Goal: Task Accomplishment & Management: Manage account settings

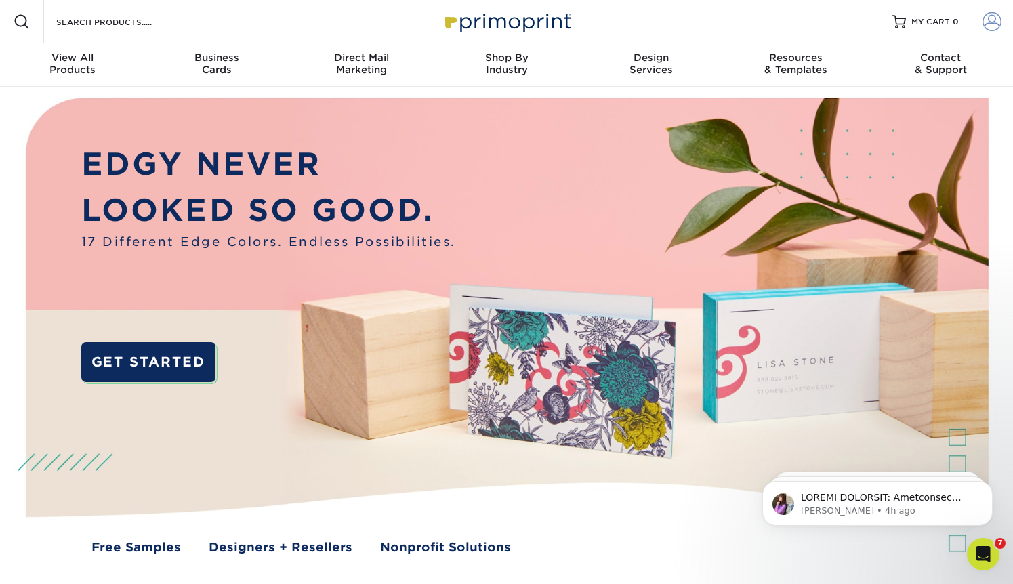
type input "[EMAIL_ADDRESS][DOMAIN_NAME]"
click at [996, 26] on span at bounding box center [992, 21] width 19 height 19
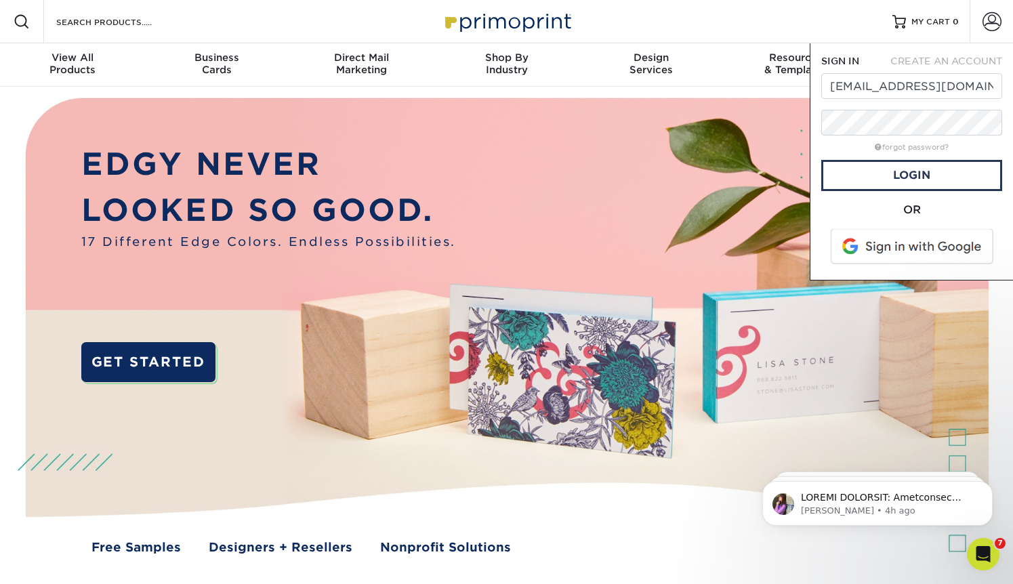
click at [907, 251] on span at bounding box center [913, 246] width 173 height 35
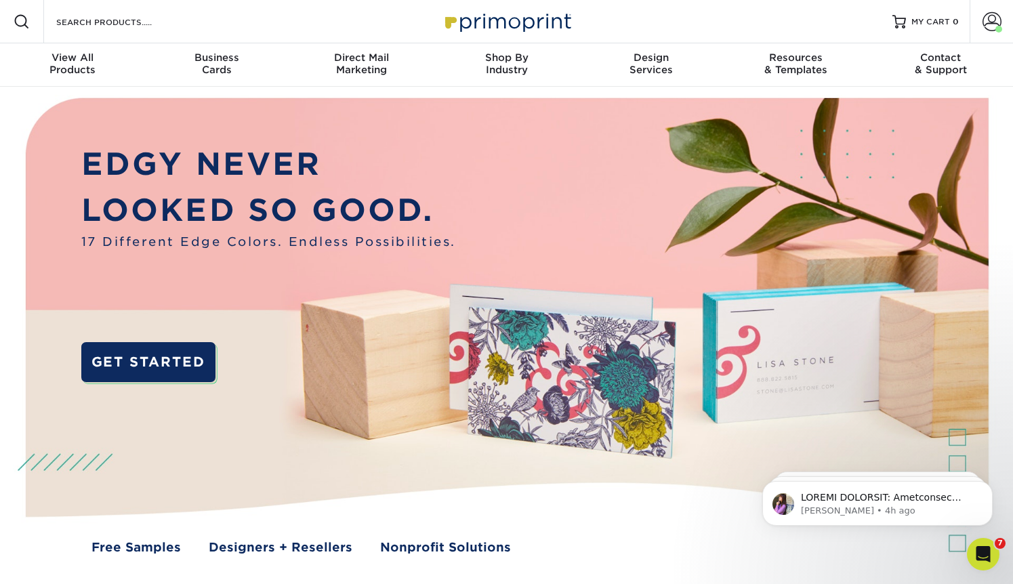
click at [992, 120] on img at bounding box center [506, 338] width 1003 height 502
click at [988, 14] on span at bounding box center [992, 21] width 19 height 19
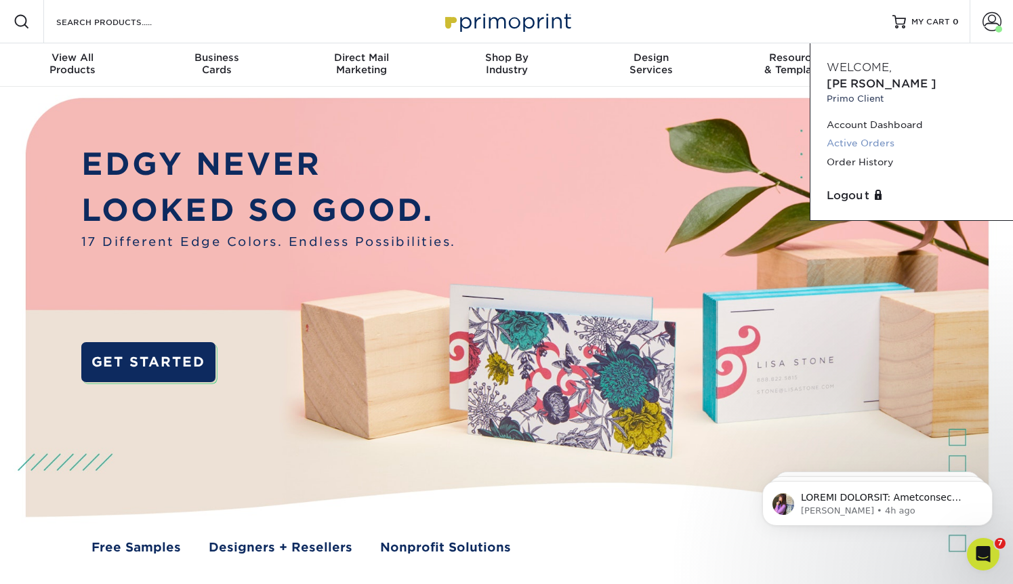
click at [870, 134] on link "Active Orders" at bounding box center [912, 143] width 170 height 18
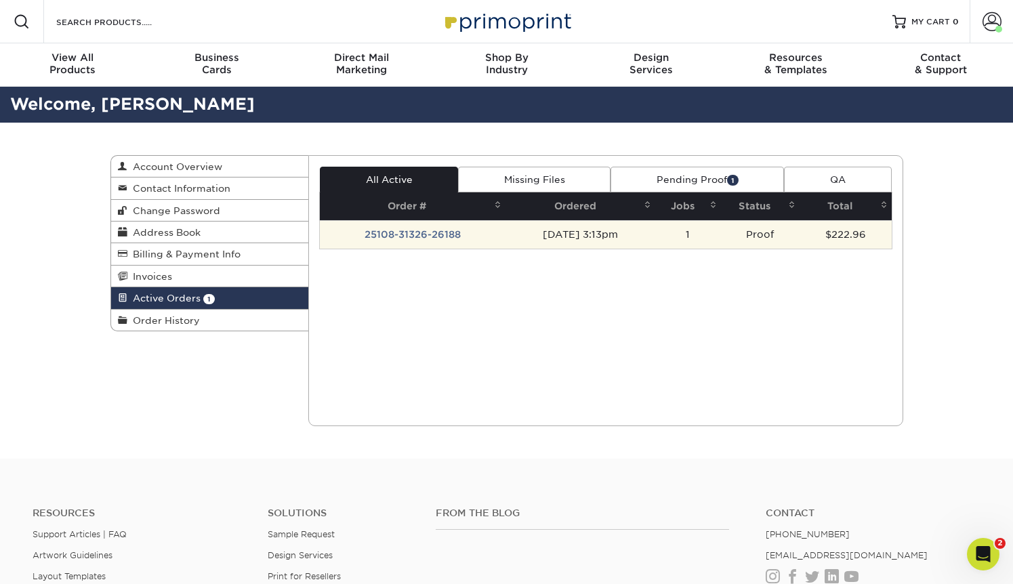
click at [828, 231] on td "$222.96" at bounding box center [845, 234] width 91 height 28
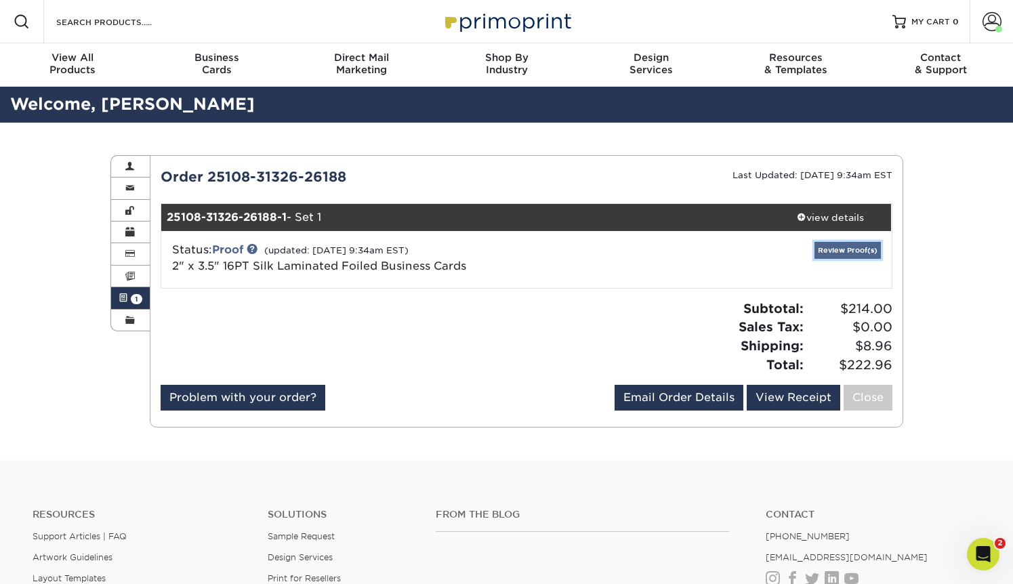
click at [840, 248] on link "Review Proof(s)" at bounding box center [848, 250] width 66 height 17
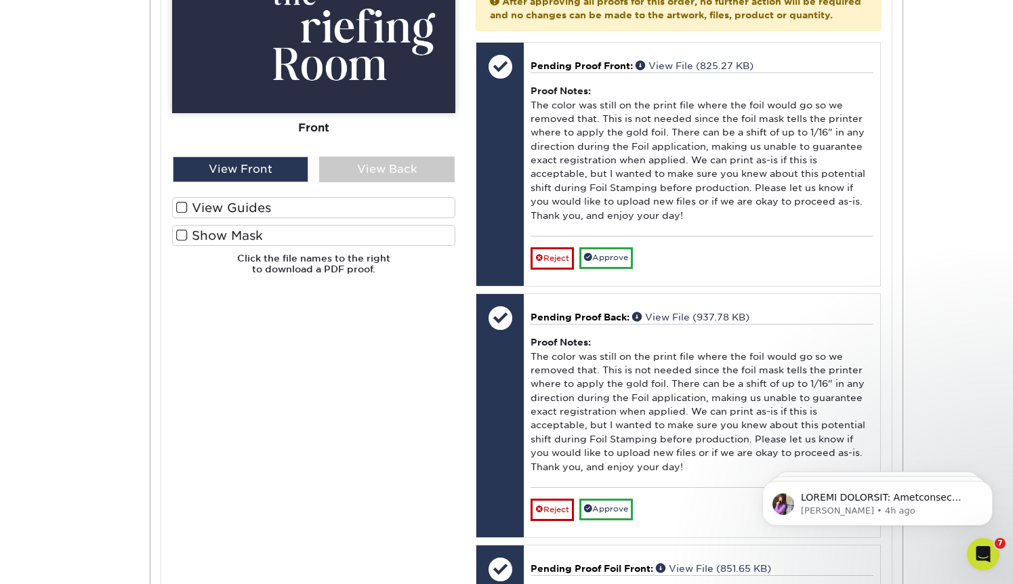
scroll to position [679, 0]
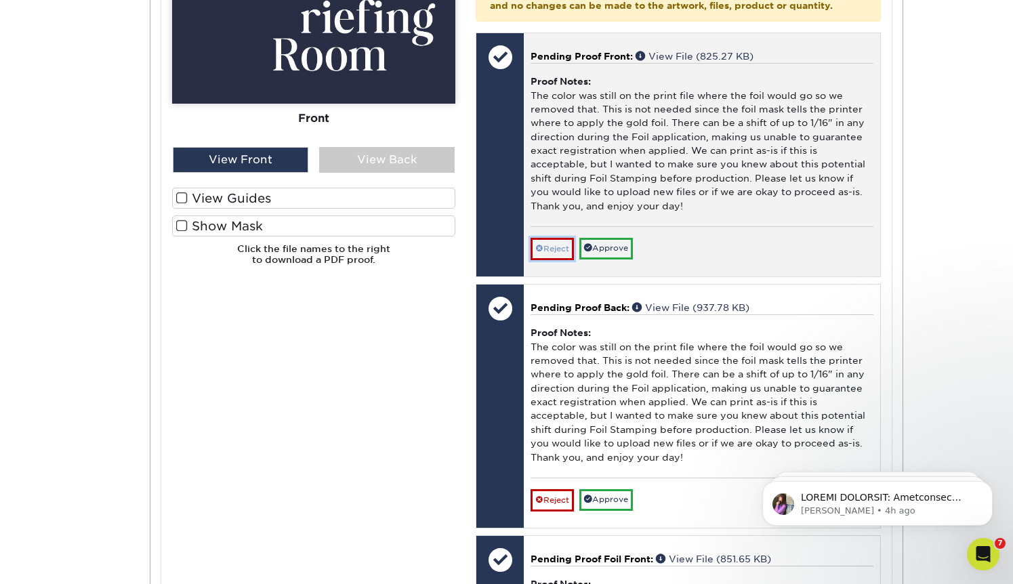
click at [554, 260] on link "Reject" at bounding box center [552, 249] width 43 height 22
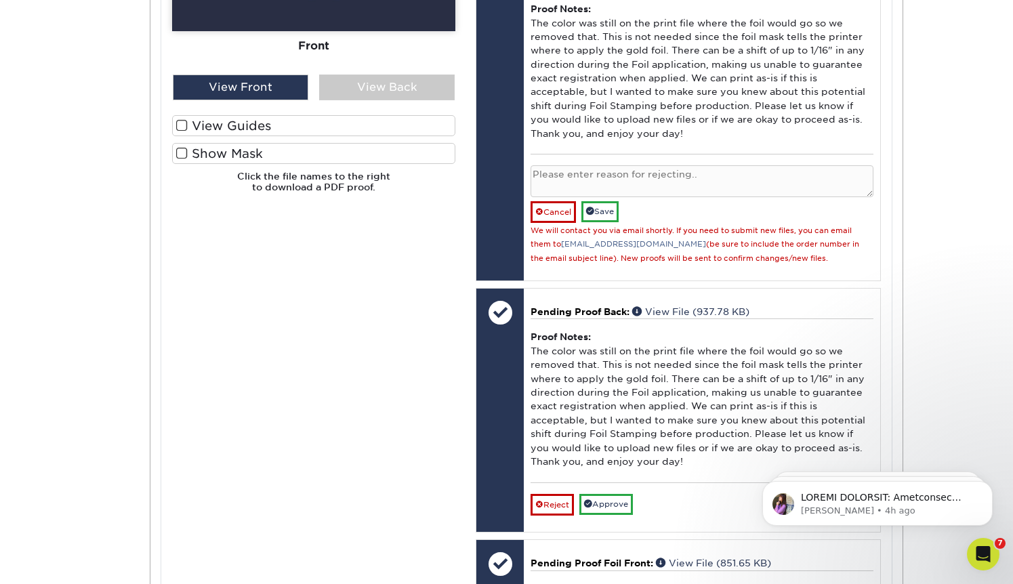
scroll to position [754, 0]
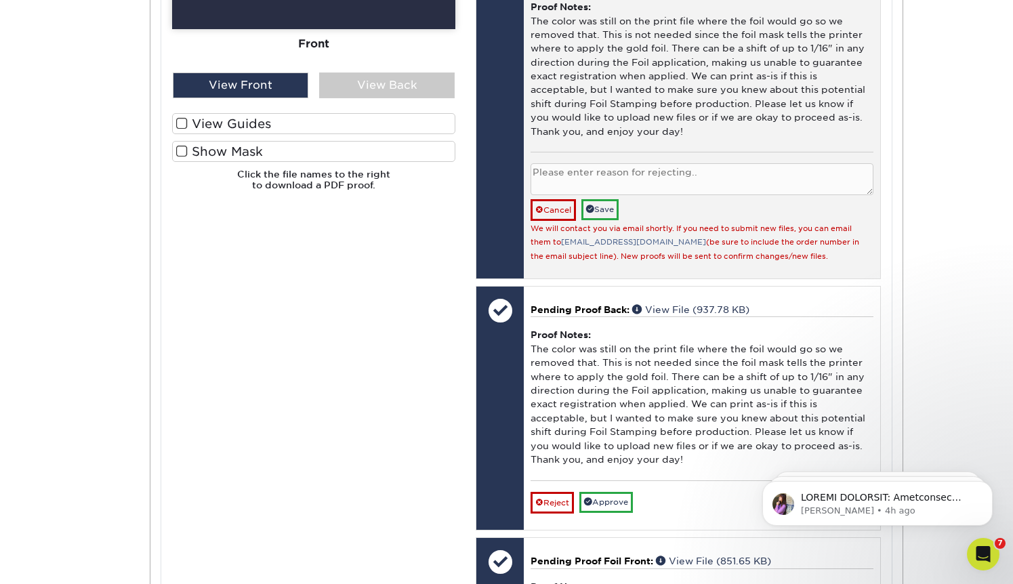
click at [592, 192] on textarea at bounding box center [702, 179] width 342 height 32
type textarea "need to replace"
click at [607, 220] on link "Save" at bounding box center [600, 209] width 37 height 21
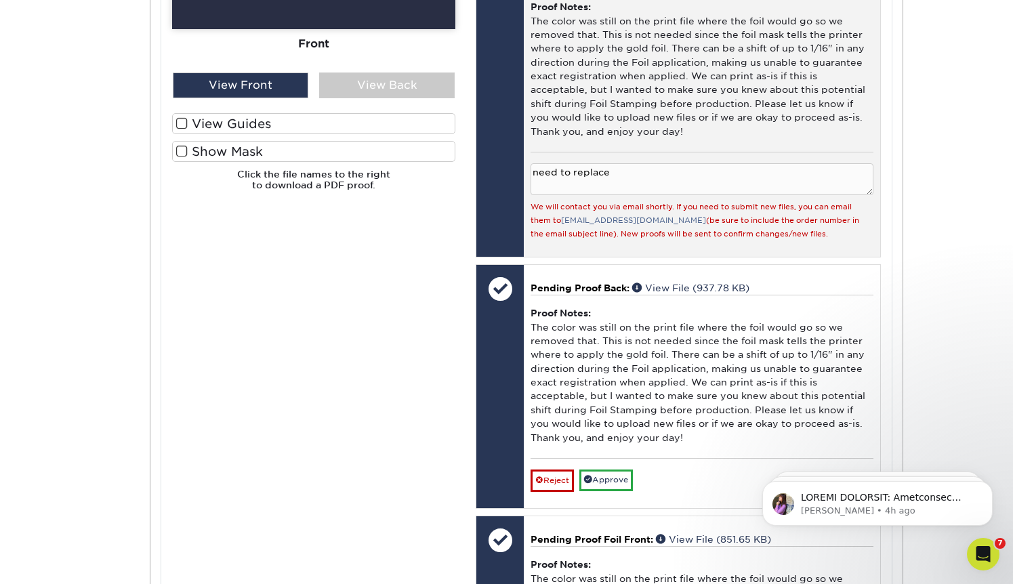
click at [653, 190] on textarea "need to replace" at bounding box center [702, 179] width 342 height 32
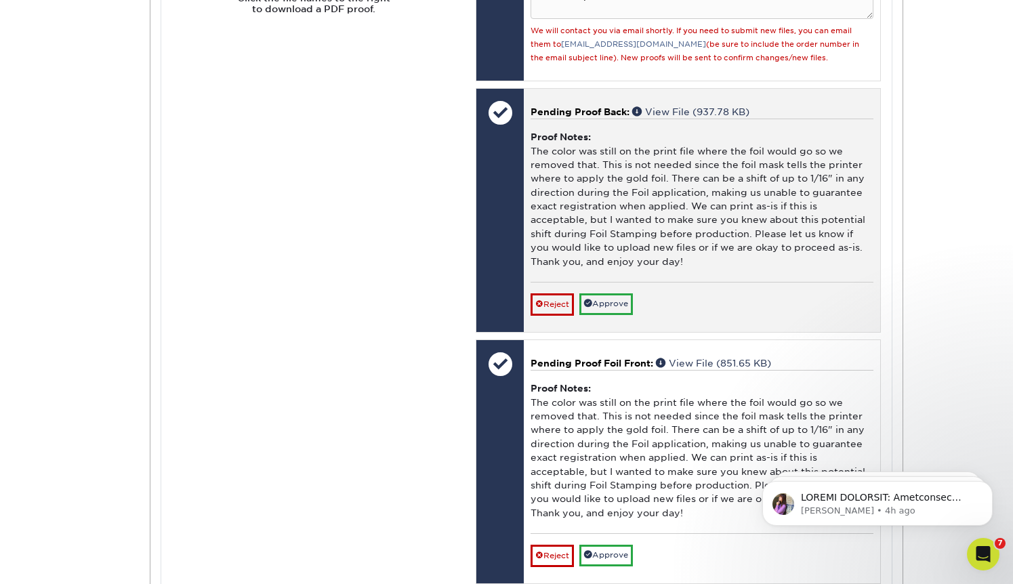
scroll to position [943, 0]
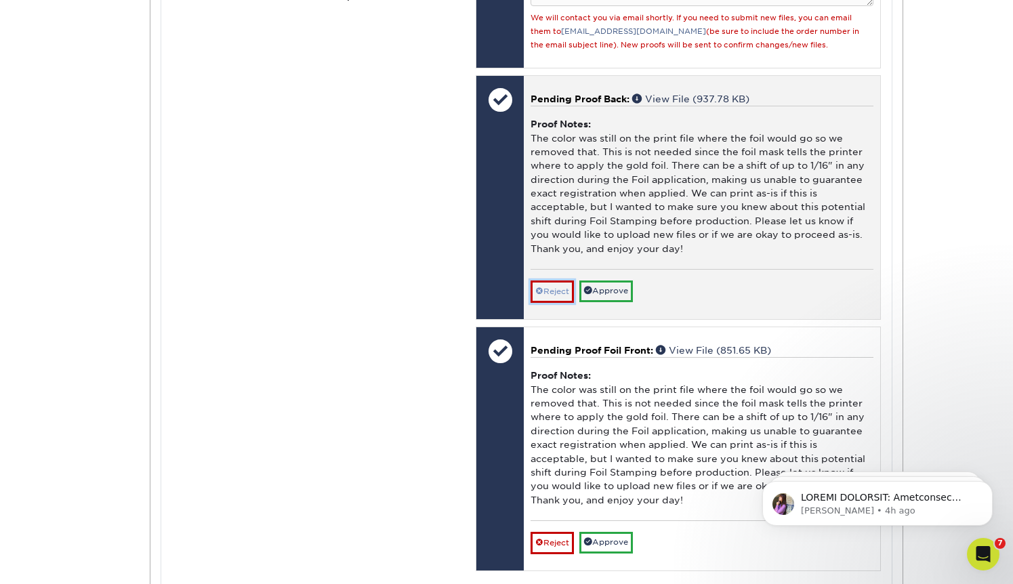
click at [553, 302] on link "Reject" at bounding box center [552, 292] width 43 height 22
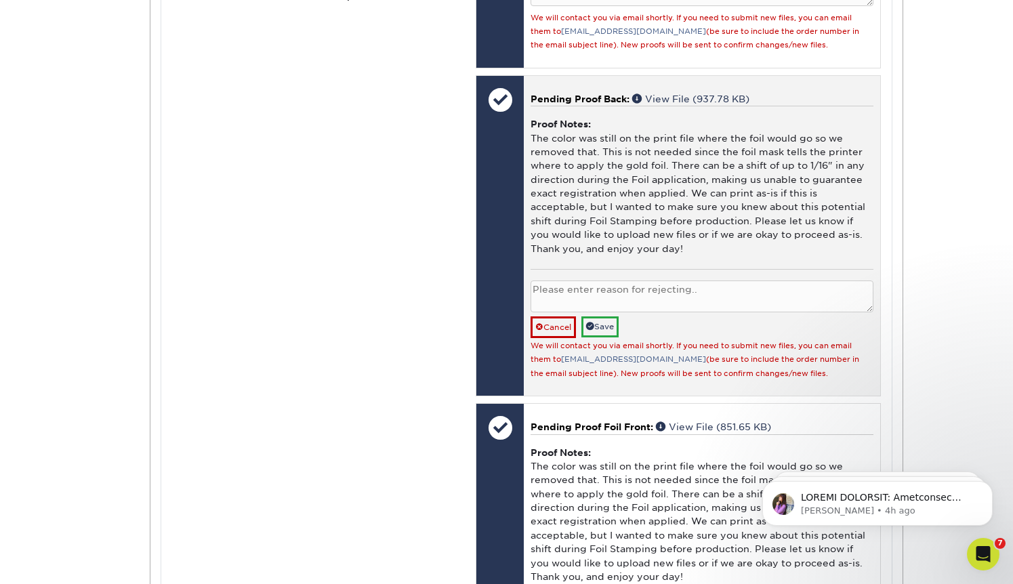
click at [567, 310] on textarea at bounding box center [702, 297] width 342 height 32
type textarea "need to replace"
click at [602, 338] on link "Save" at bounding box center [600, 327] width 37 height 21
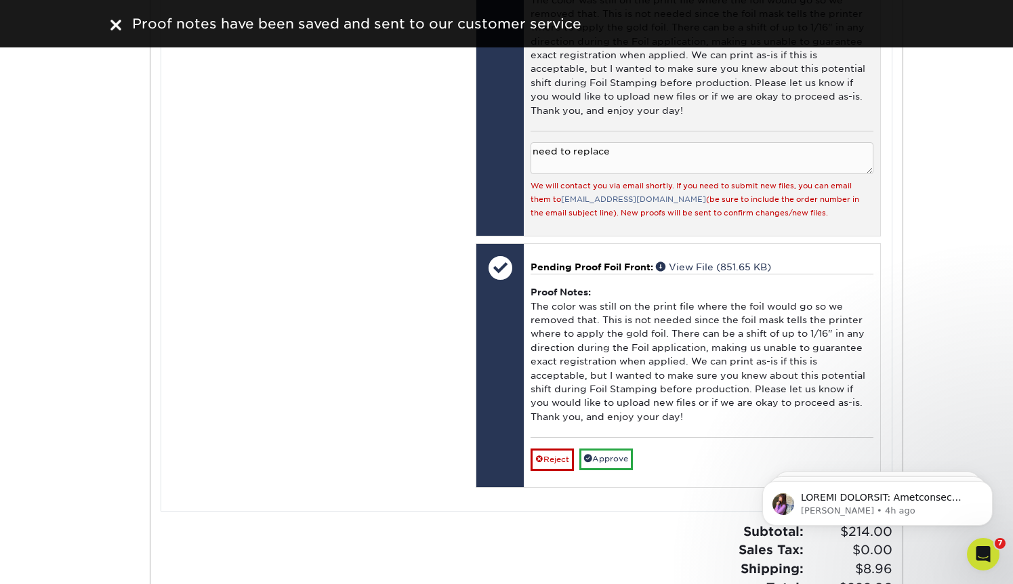
scroll to position [1101, 0]
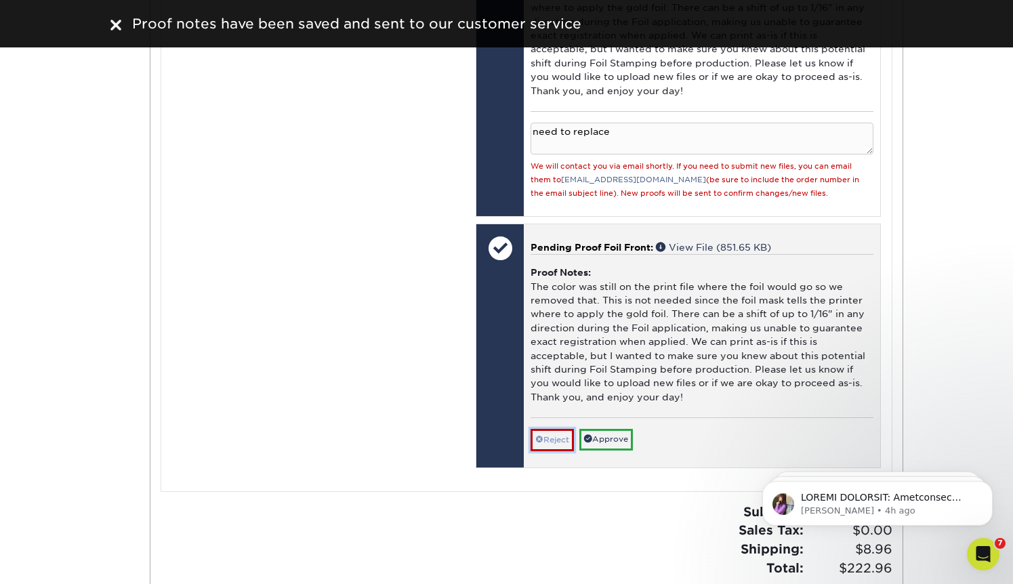
click at [557, 451] on link "Reject" at bounding box center [552, 440] width 43 height 22
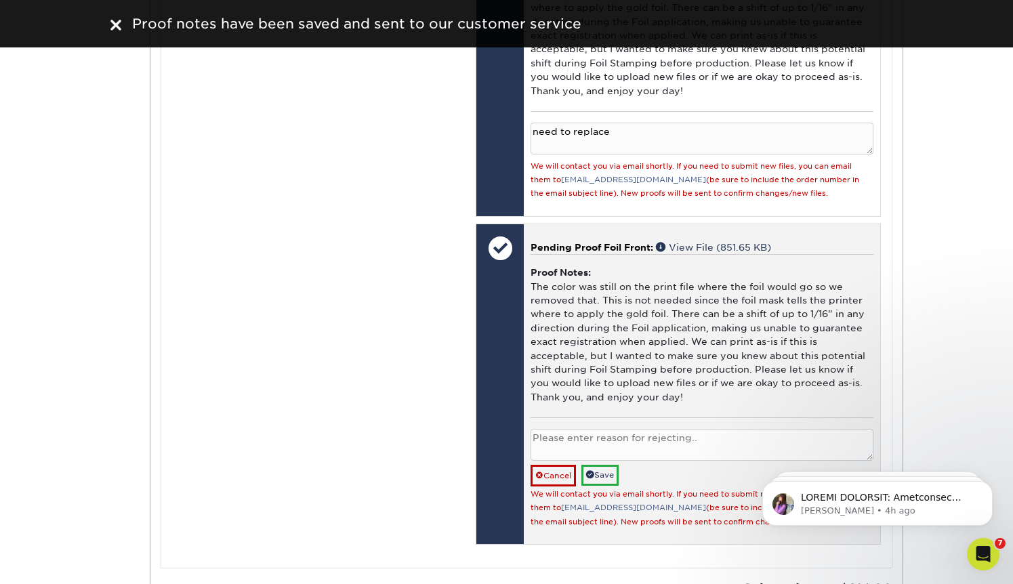
click at [579, 459] on textarea at bounding box center [702, 445] width 342 height 32
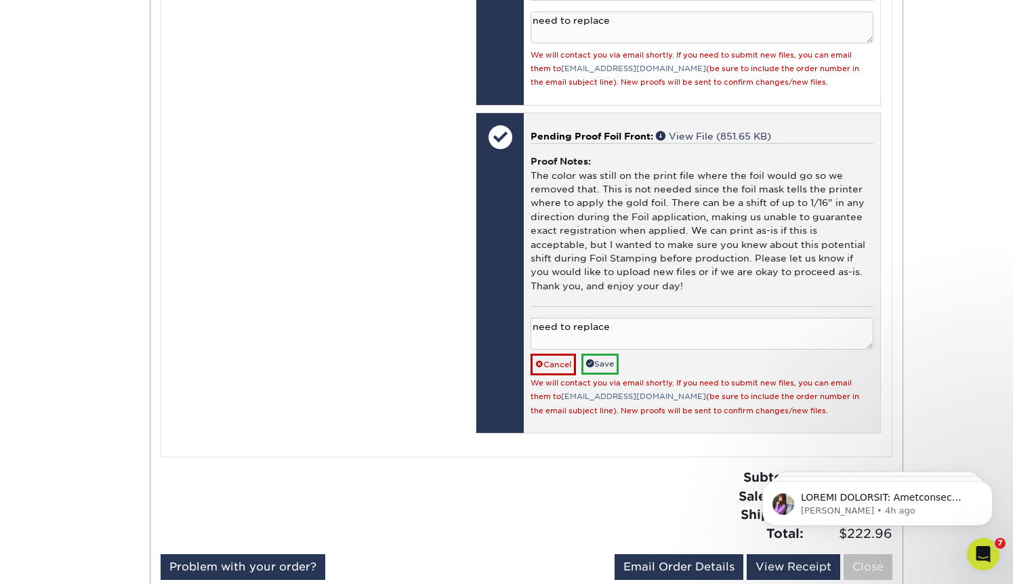
scroll to position [1213, 0]
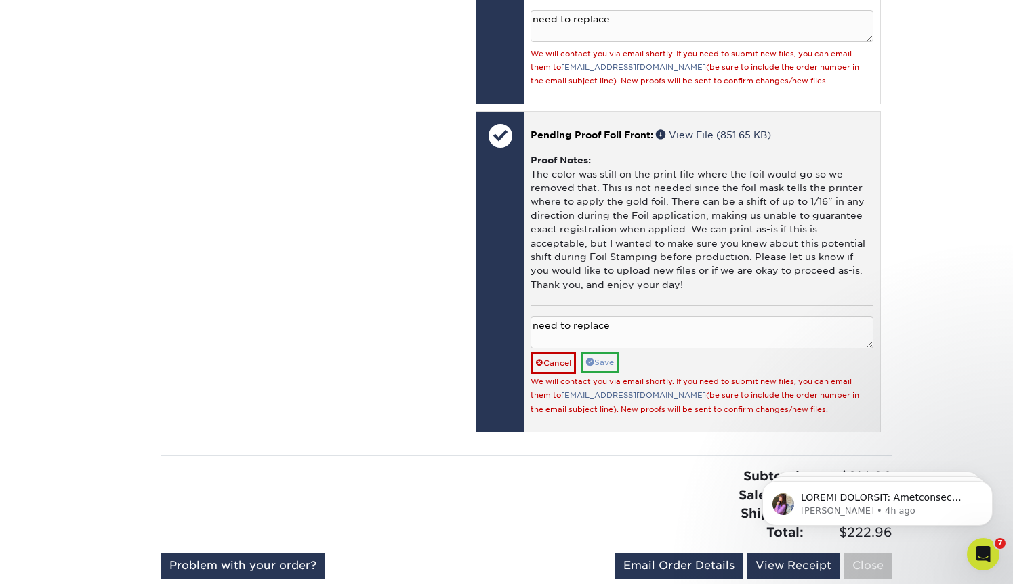
type textarea "need to replace"
click at [599, 373] on link "Save" at bounding box center [600, 362] width 37 height 21
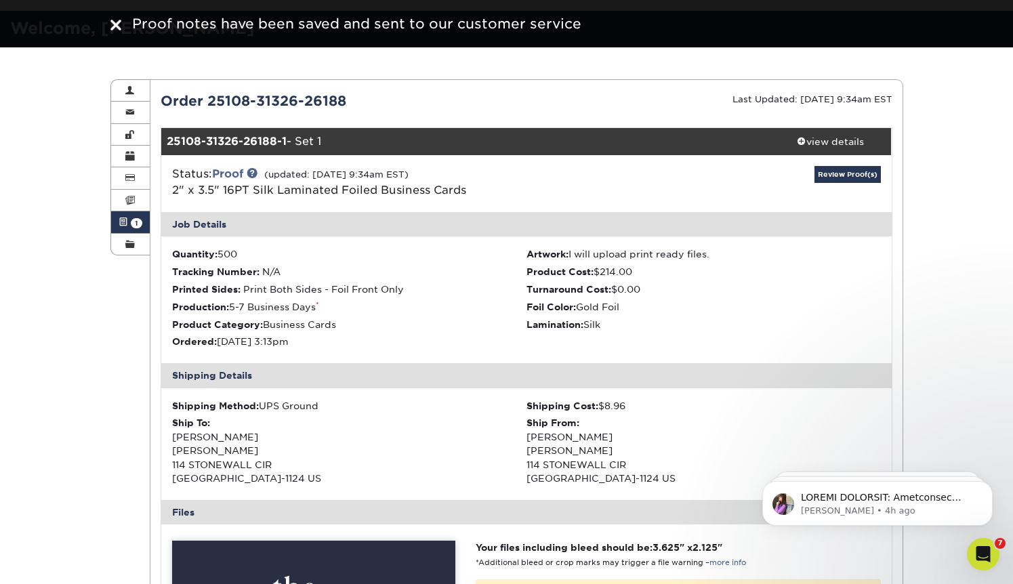
scroll to position [72, 0]
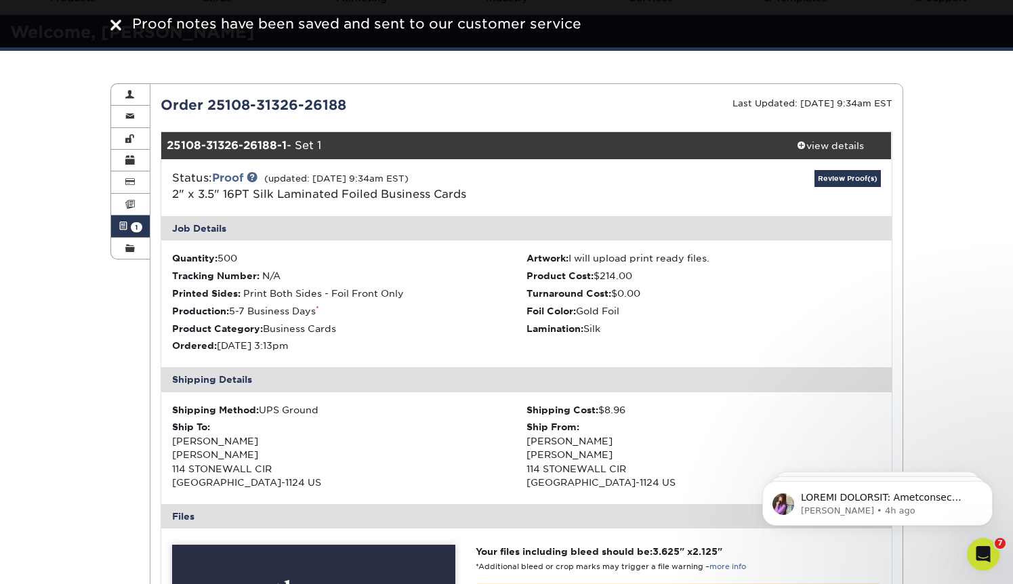
drag, startPoint x: 361, startPoint y: 108, endPoint x: 209, endPoint y: 105, distance: 151.8
click at [209, 105] on div "Order 25108-31326-26188" at bounding box center [338, 105] width 376 height 20
copy div "25108-31326-26188"
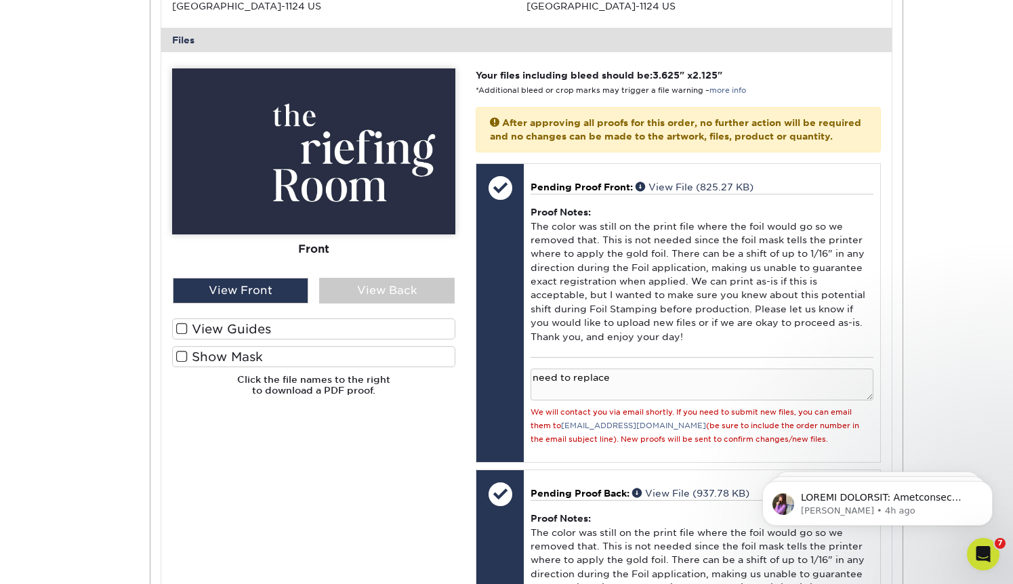
scroll to position [554, 0]
